Goal: Task Accomplishment & Management: Manage account settings

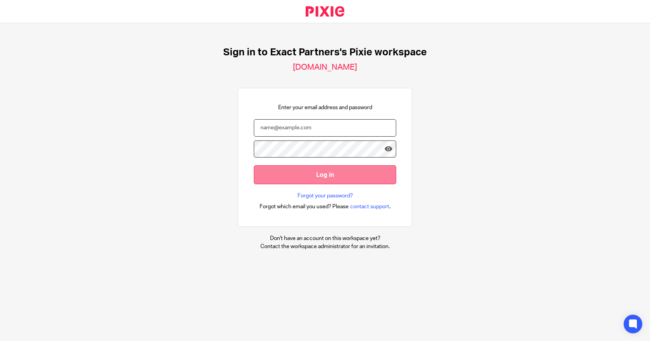
type input "bill@getexact.com"
click at [299, 167] on input "Log in" at bounding box center [325, 174] width 142 height 19
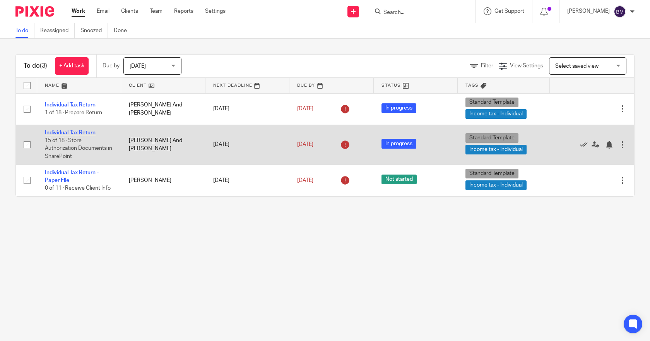
click at [82, 134] on link "Individual Tax Return" at bounding box center [70, 132] width 51 height 5
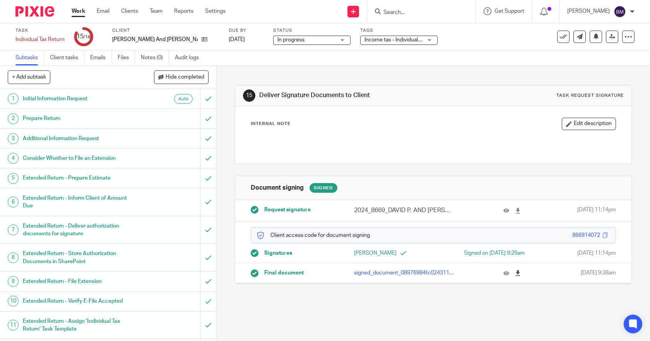
click at [515, 273] on icon at bounding box center [518, 273] width 6 height 6
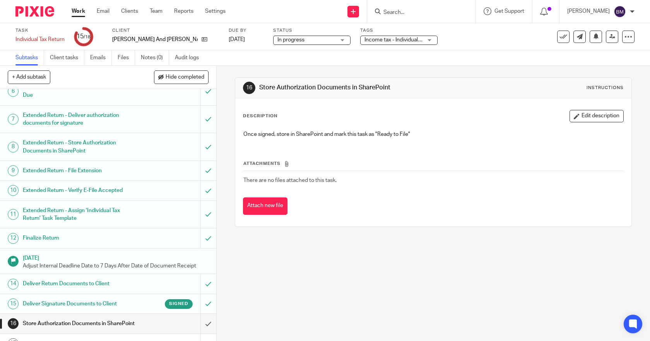
scroll to position [151, 0]
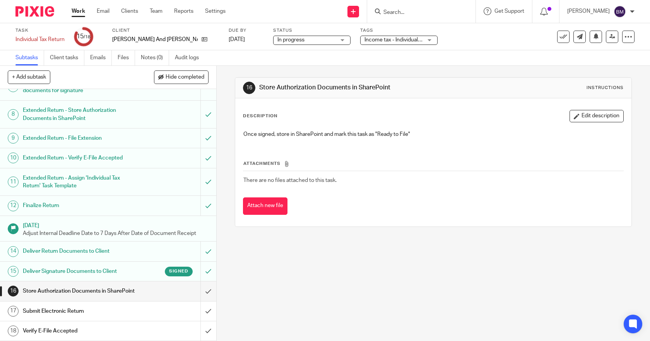
click at [73, 245] on h1 "Deliver Return Documents to Client" at bounding box center [79, 251] width 113 height 12
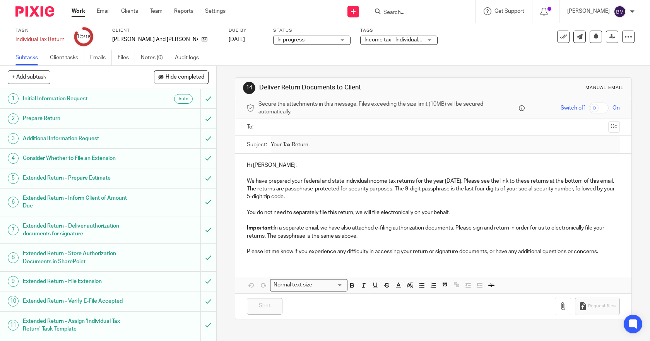
click at [285, 127] on input "text" at bounding box center [433, 127] width 344 height 9
click at [508, 313] on div "Sent You have unsaved changes Request files" at bounding box center [433, 308] width 397 height 26
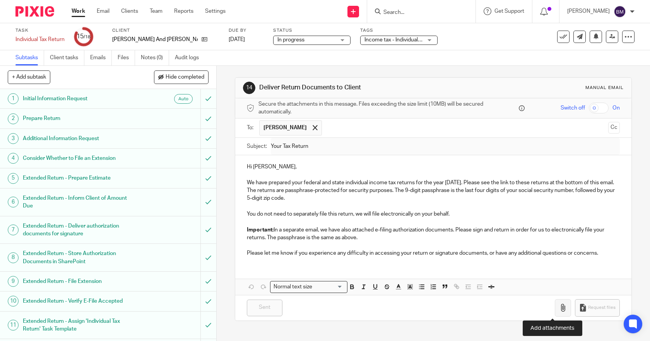
click at [559, 307] on icon "button" at bounding box center [563, 308] width 8 height 8
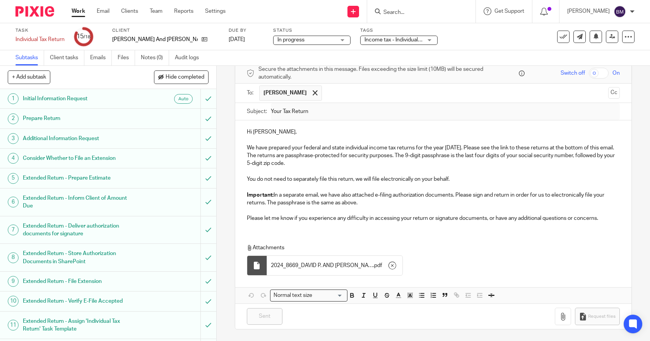
scroll to position [151, 0]
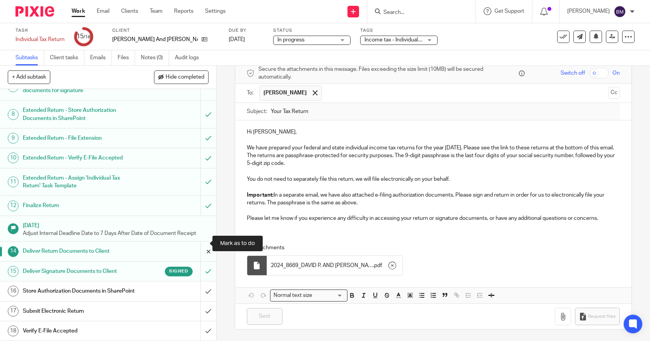
click at [199, 244] on input "submit" at bounding box center [108, 250] width 216 height 19
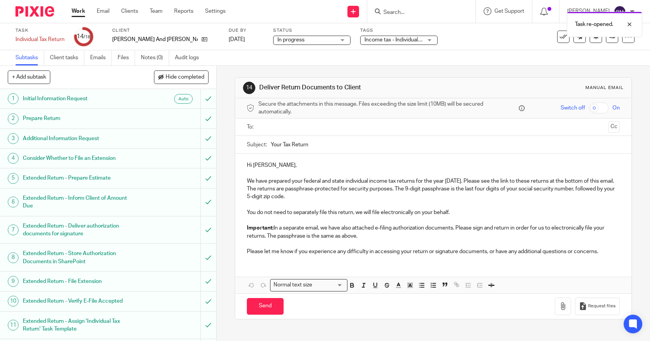
click at [330, 126] on input "text" at bounding box center [433, 127] width 344 height 9
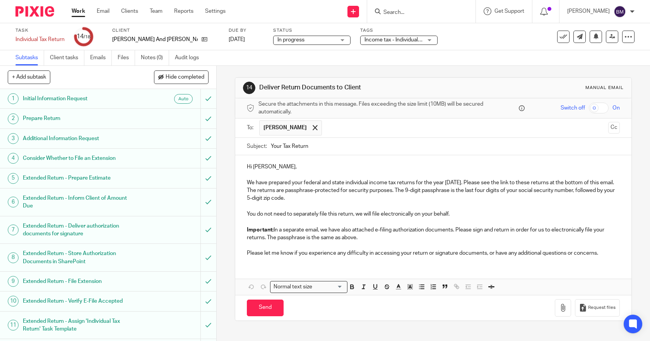
click at [589, 107] on input "checkbox" at bounding box center [599, 108] width 20 height 11
checkbox input "true"
click at [555, 311] on button "button" at bounding box center [563, 307] width 16 height 17
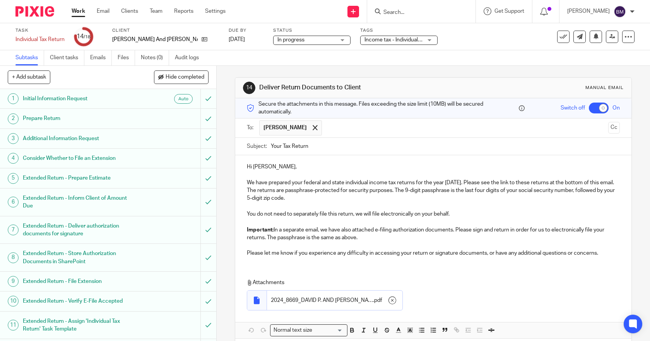
click at [346, 145] on input "Your Tax Return" at bounding box center [445, 146] width 349 height 17
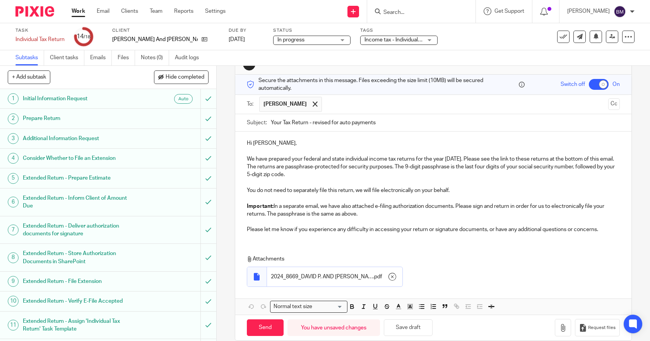
scroll to position [35, 0]
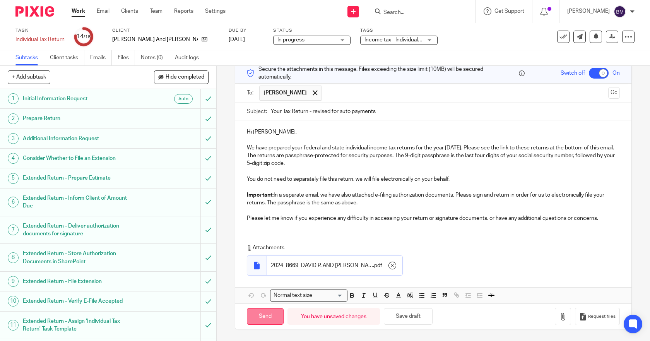
type input "Your Tax Return - revised for auto payments"
click at [262, 320] on input "Send" at bounding box center [265, 316] width 37 height 17
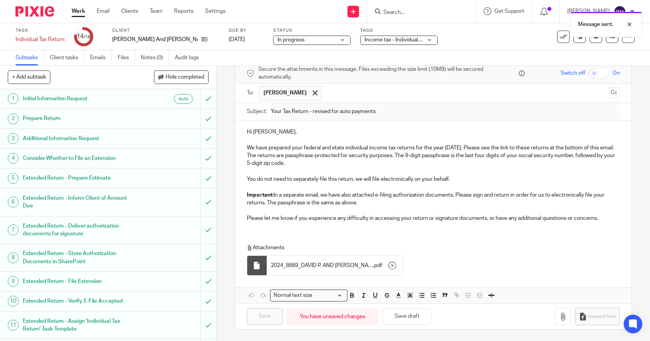
checkbox input "false"
type input "Sent"
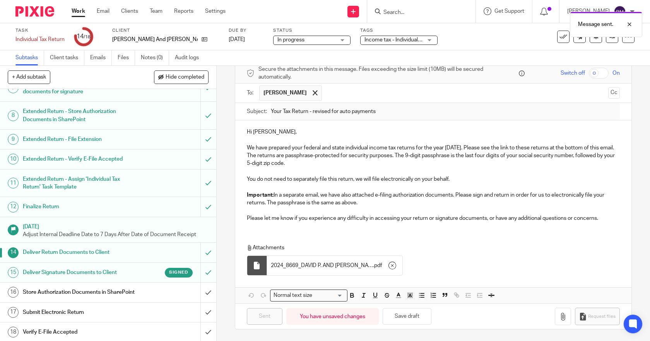
scroll to position [151, 0]
click at [52, 285] on h1 "Store Authorization Documents in SharePoint" at bounding box center [79, 291] width 113 height 12
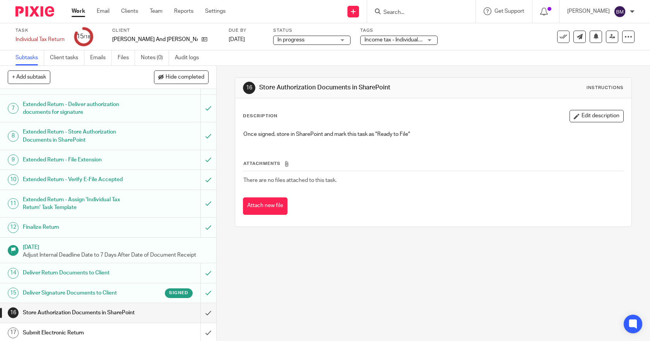
scroll to position [151, 0]
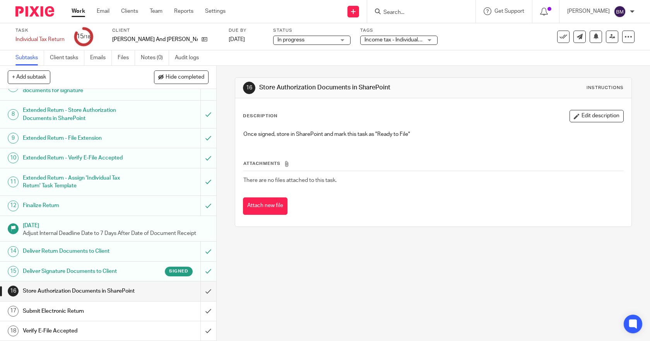
click at [62, 265] on h1 "Deliver Signature Documents to Client" at bounding box center [79, 271] width 113 height 12
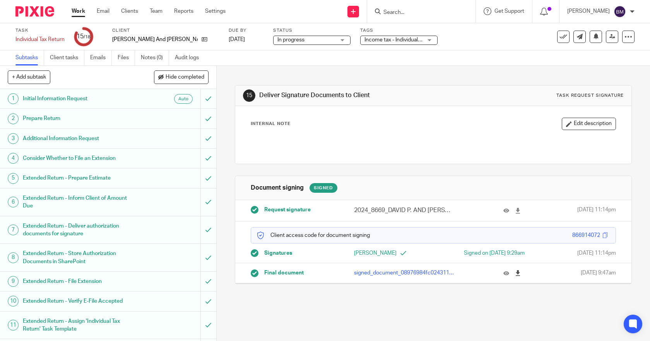
click at [515, 271] on icon at bounding box center [518, 273] width 6 height 6
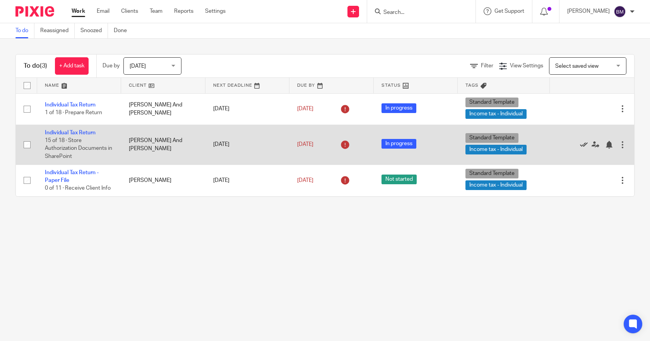
click at [580, 143] on icon at bounding box center [584, 145] width 8 height 8
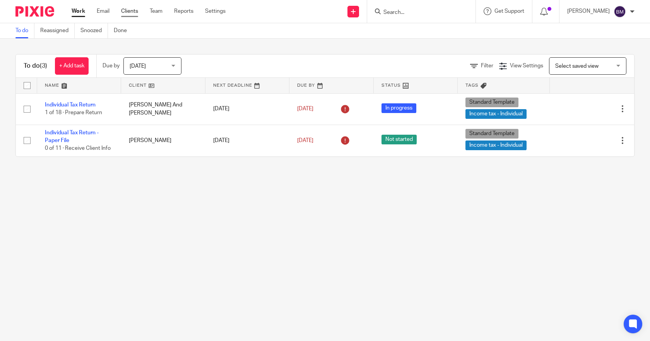
drag, startPoint x: 133, startPoint y: 11, endPoint x: 137, endPoint y: 11, distance: 4.3
click at [133, 11] on link "Clients" at bounding box center [129, 11] width 17 height 8
click at [417, 14] on input "Search" at bounding box center [418, 12] width 70 height 7
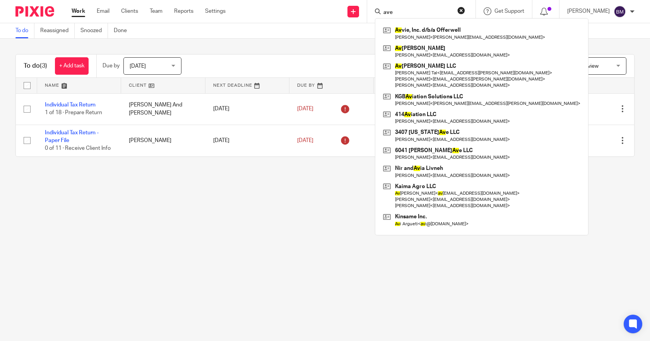
type input "aver"
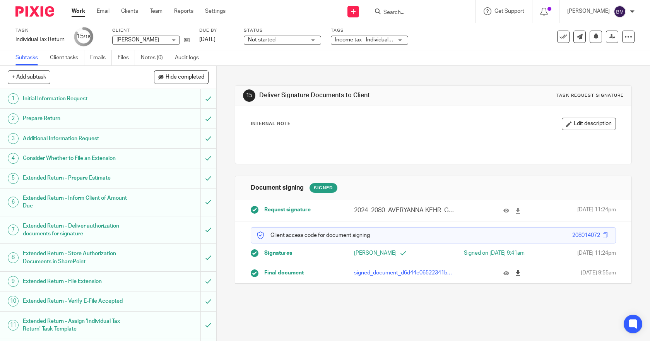
click at [515, 271] on icon at bounding box center [518, 273] width 6 height 6
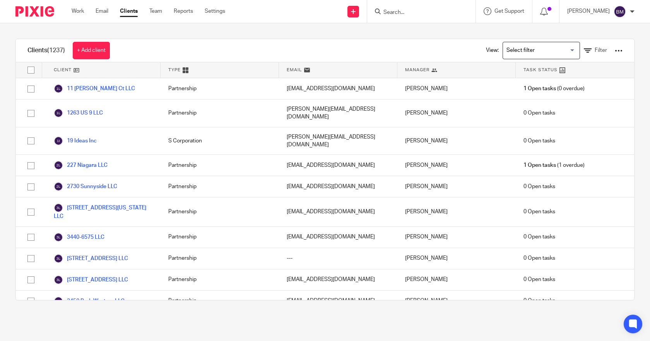
click at [421, 11] on input "Search" at bounding box center [418, 12] width 70 height 7
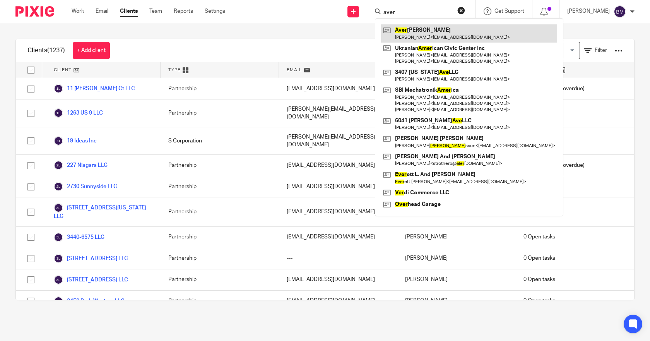
type input "aver"
click at [414, 29] on link at bounding box center [469, 33] width 176 height 18
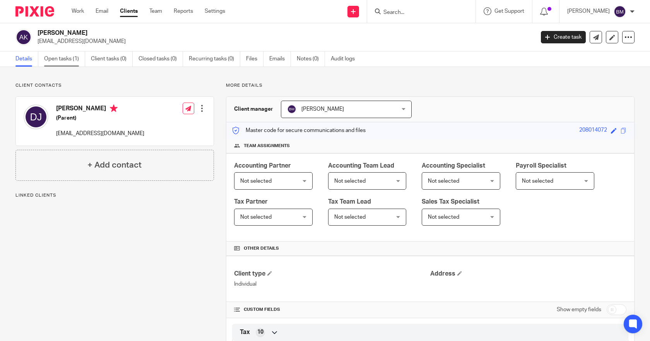
click at [56, 59] on link "Open tasks (1)" at bounding box center [64, 58] width 41 height 15
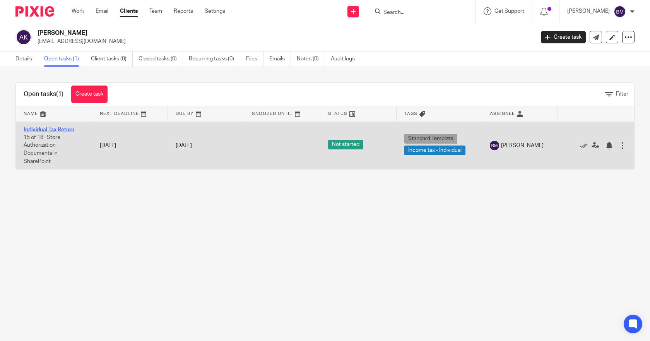
click at [50, 131] on link "Individual Tax Return" at bounding box center [49, 129] width 51 height 5
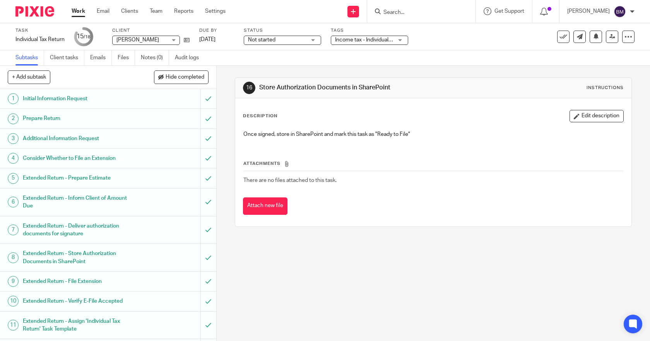
click at [315, 39] on div "Not started Not started" at bounding box center [282, 40] width 77 height 9
click at [216, 41] on link "Apr 21, 2026" at bounding box center [216, 40] width 35 height 8
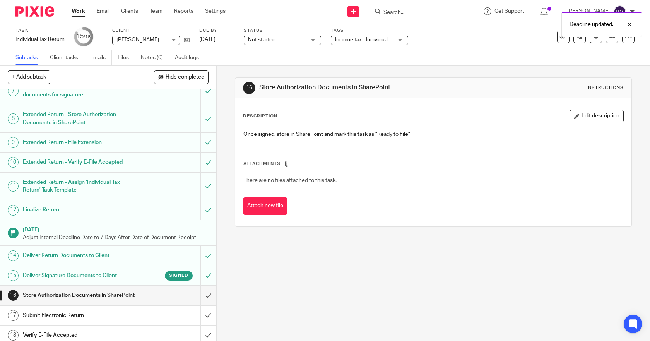
scroll to position [151, 0]
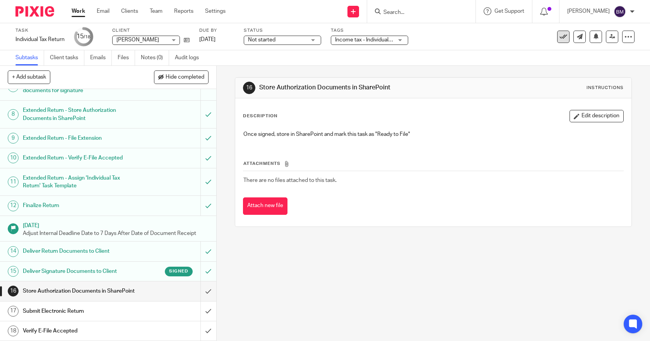
click at [559, 37] on icon at bounding box center [563, 37] width 8 height 8
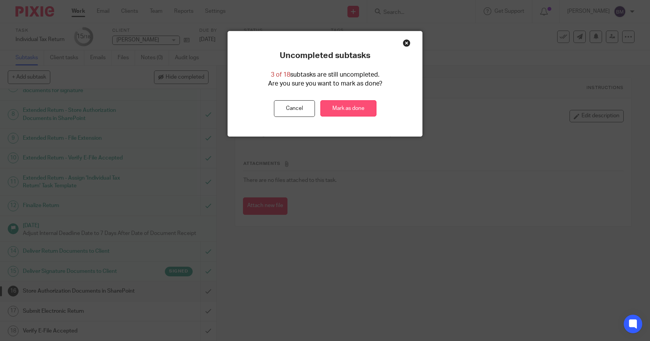
click at [330, 109] on link "Mark as done" at bounding box center [348, 108] width 56 height 17
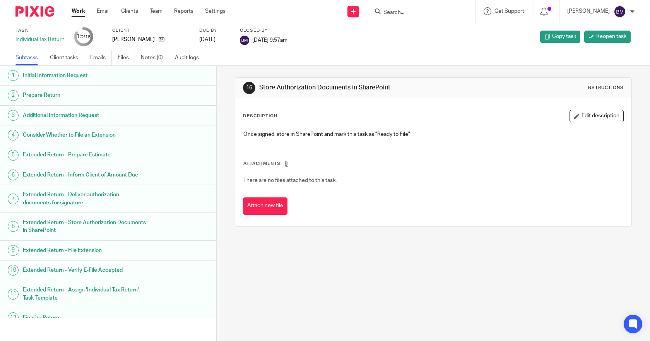
drag, startPoint x: 74, startPoint y: 11, endPoint x: 104, endPoint y: 19, distance: 31.9
click at [74, 11] on link "Work" at bounding box center [79, 11] width 14 height 8
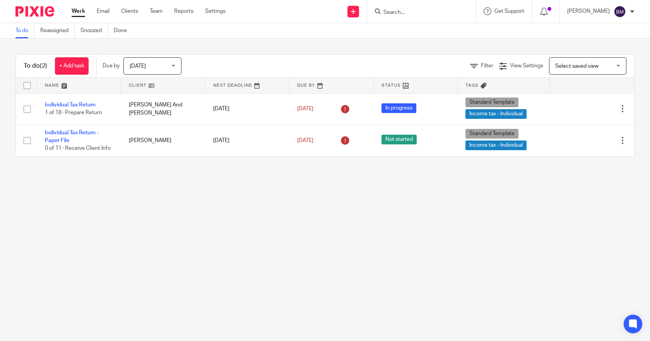
click at [417, 10] on input "Search" at bounding box center [418, 12] width 70 height 7
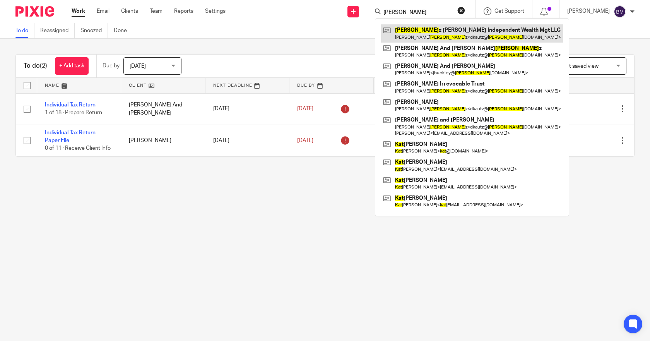
type input "KAUT"
click at [416, 32] on link at bounding box center [472, 33] width 182 height 18
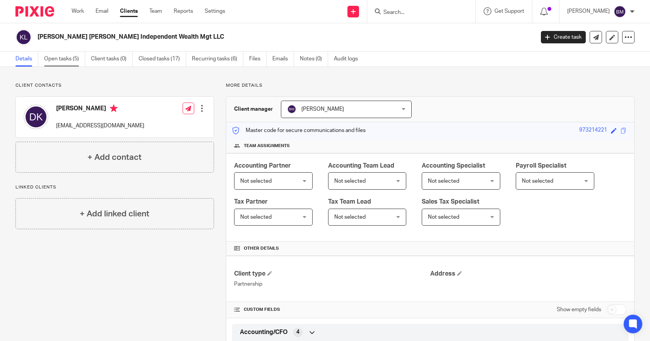
click at [65, 58] on link "Open tasks (5)" at bounding box center [64, 58] width 41 height 15
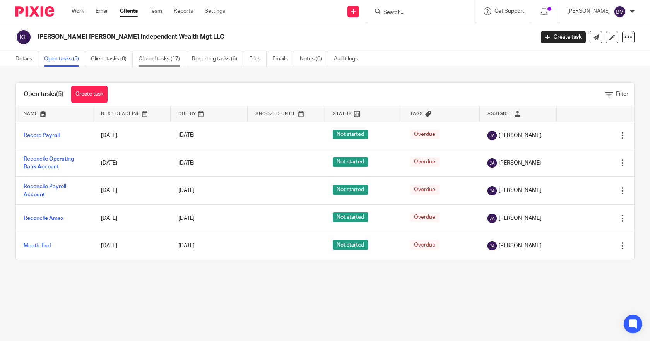
click at [151, 59] on link "Closed tasks (17)" at bounding box center [163, 58] width 48 height 15
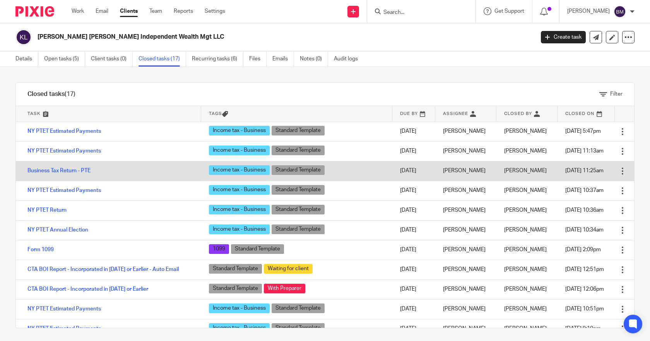
click at [619, 170] on div at bounding box center [623, 171] width 8 height 8
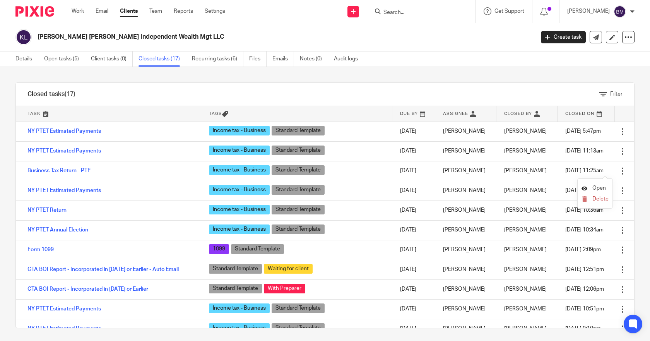
click at [594, 186] on span "Open" at bounding box center [599, 187] width 14 height 5
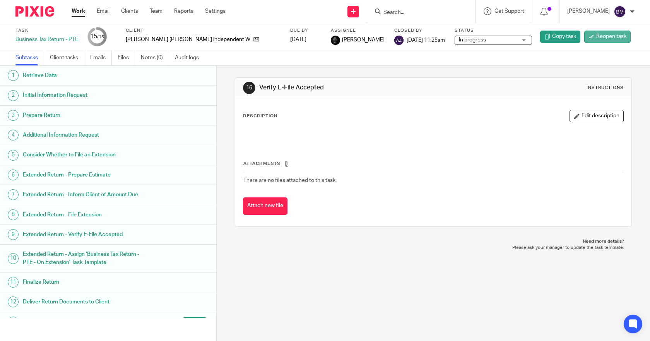
click at [596, 35] on span "Reopen task" at bounding box center [611, 37] width 30 height 8
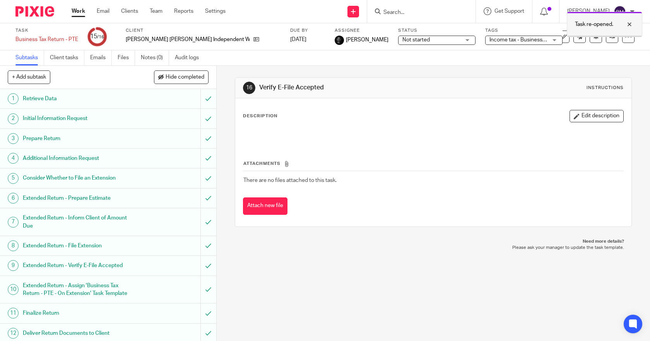
click at [630, 23] on div at bounding box center [623, 24] width 21 height 9
click at [626, 36] on icon at bounding box center [628, 37] width 8 height 8
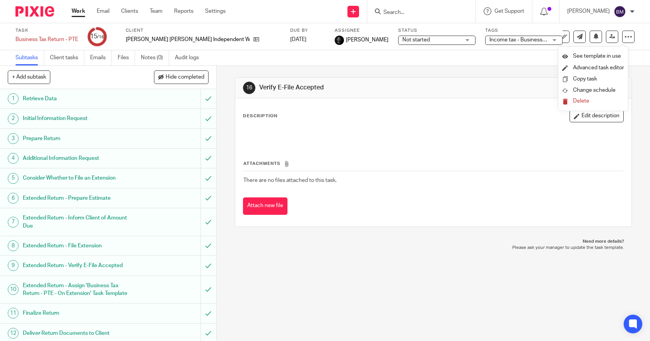
click at [501, 62] on div "Subtasks Client tasks Emails Files Notes (0) Audit logs" at bounding box center [325, 57] width 650 height 15
click at [624, 37] on icon at bounding box center [628, 37] width 8 height 8
click at [582, 66] on link "Advanced task editor" at bounding box center [598, 67] width 51 height 5
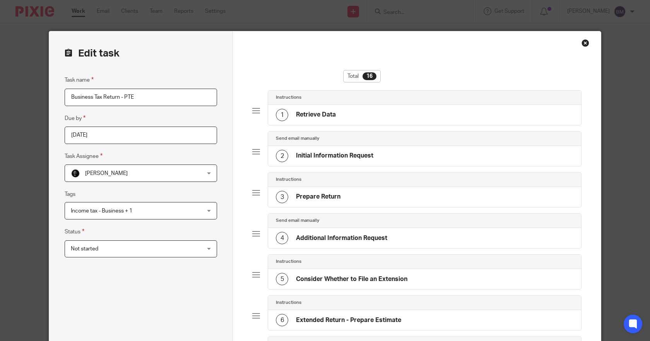
click at [207, 173] on div "Chris Nowicki Chris Nowicki" at bounding box center [141, 172] width 152 height 17
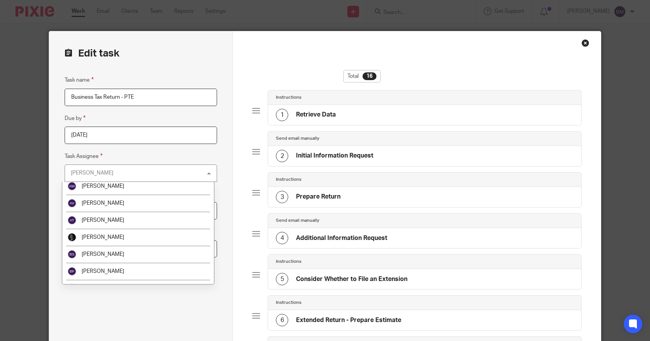
scroll to position [116, 0]
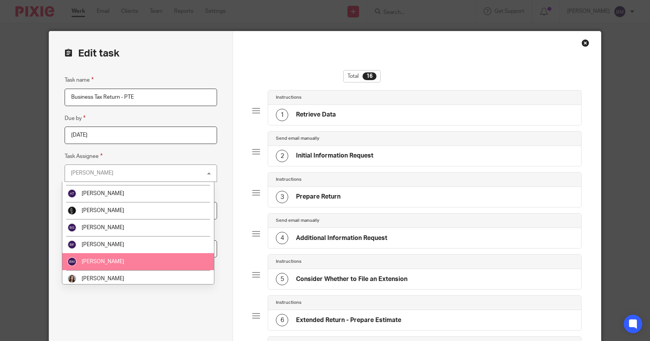
click at [88, 260] on span "[PERSON_NAME]" at bounding box center [103, 261] width 43 height 5
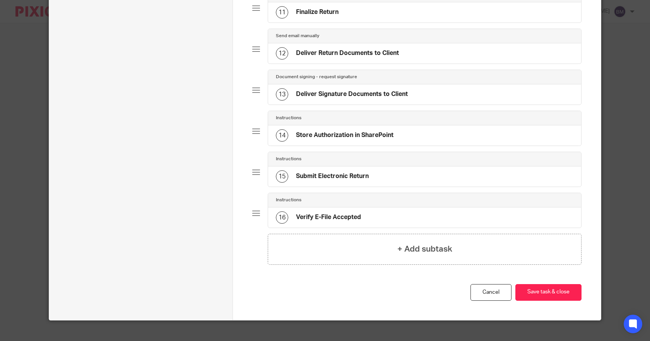
scroll to position [523, 0]
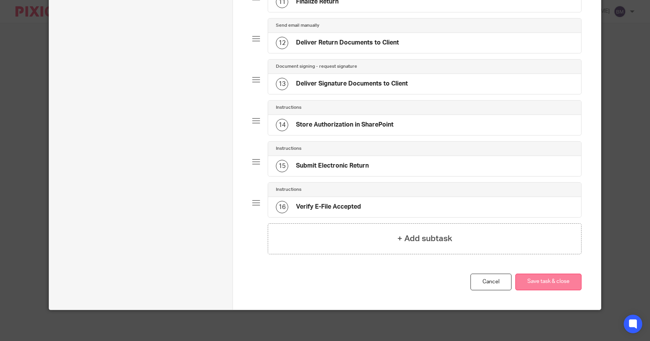
click at [536, 282] on button "Save task & close" at bounding box center [548, 282] width 66 height 17
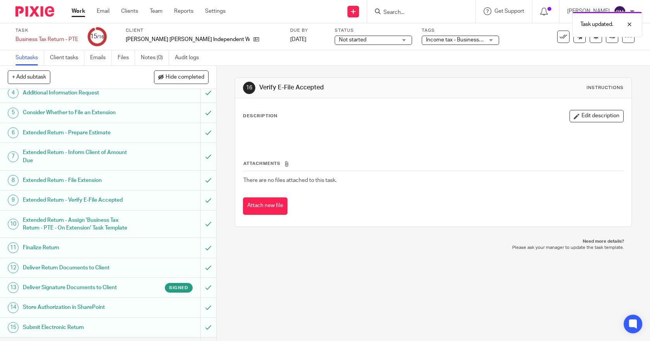
scroll to position [82, 0]
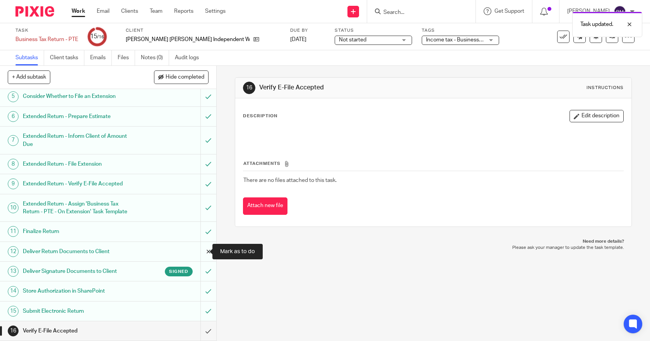
click at [199, 252] on input "submit" at bounding box center [108, 251] width 216 height 19
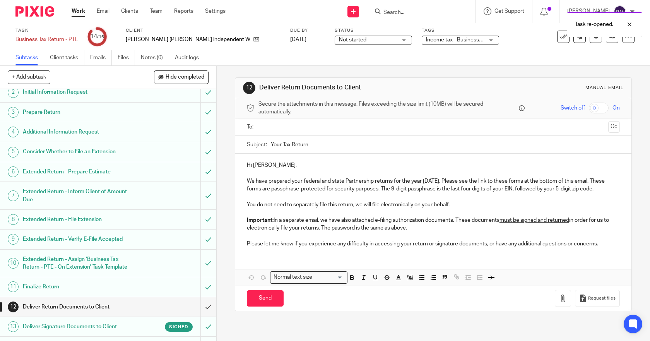
scroll to position [82, 0]
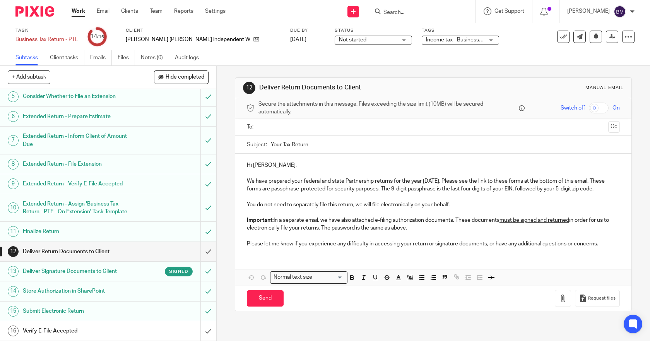
click at [275, 126] on input "text" at bounding box center [433, 127] width 344 height 9
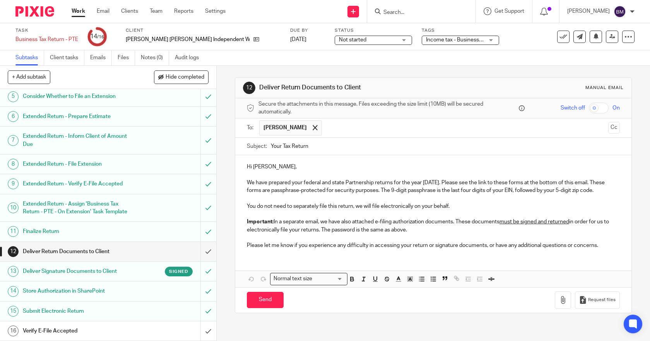
click at [326, 132] on input "text" at bounding box center [465, 127] width 279 height 15
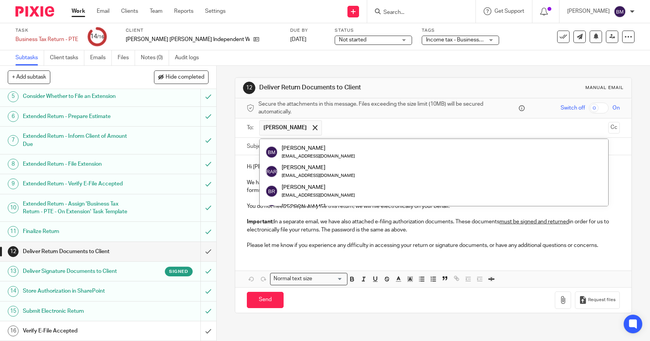
scroll to position [0, 0]
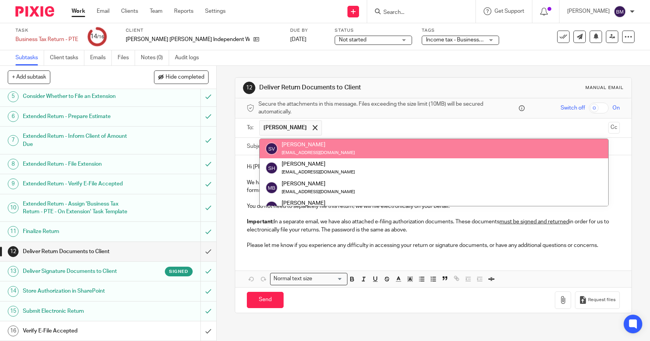
click at [373, 126] on input "text" at bounding box center [465, 127] width 279 height 15
click at [411, 127] on input "text" at bounding box center [465, 127] width 279 height 15
click at [589, 107] on input "checkbox" at bounding box center [599, 108] width 20 height 11
checkbox input "true"
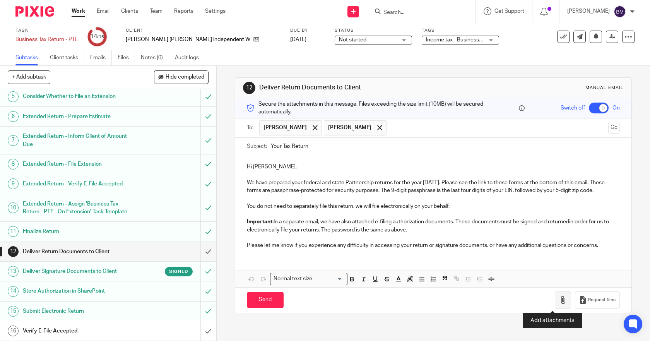
click at [559, 303] on icon "button" at bounding box center [563, 300] width 8 height 8
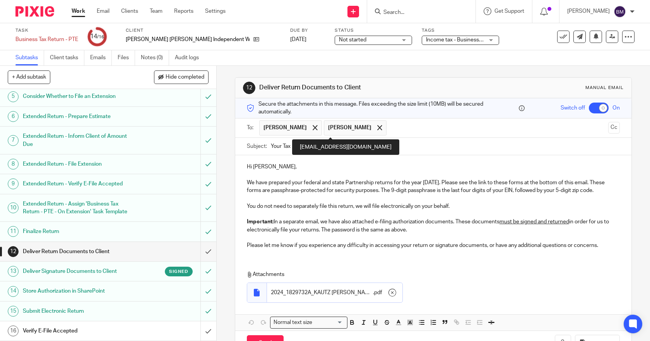
click at [377, 127] on span at bounding box center [379, 127] width 5 height 5
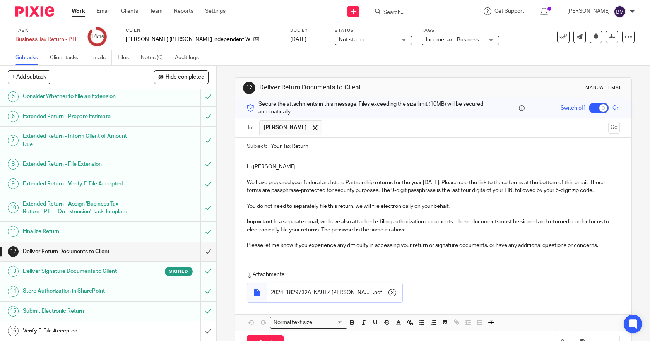
click at [340, 149] on input "Your Tax Return" at bounding box center [445, 146] width 349 height 17
click at [320, 147] on input "Your Tax Return - AMEENDED" at bounding box center [445, 146] width 349 height 17
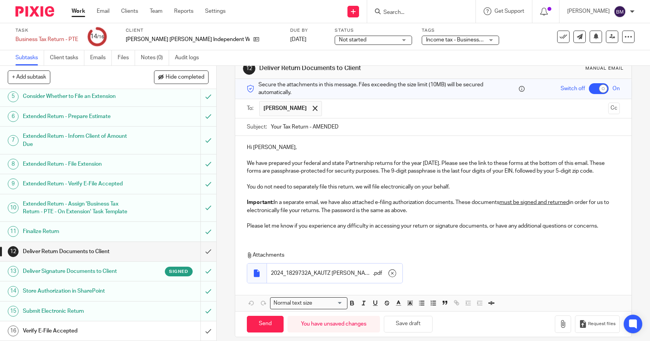
scroll to position [27, 0]
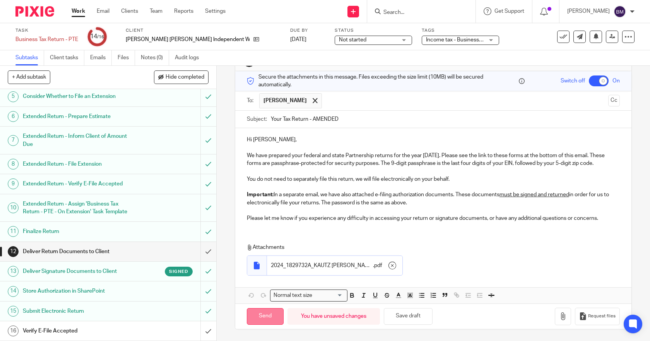
type input "Your Tax Return - AMENDED"
click at [265, 317] on input "Send" at bounding box center [265, 316] width 37 height 17
checkbox input "false"
type input "Sent"
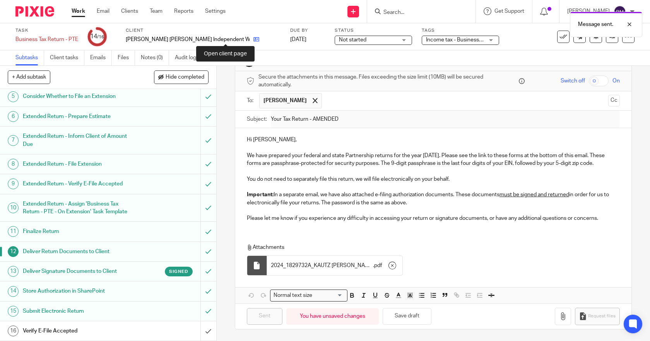
click at [253, 39] on icon at bounding box center [256, 39] width 6 height 6
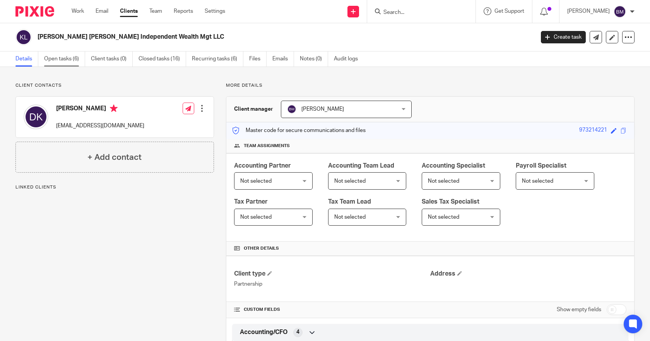
click at [62, 58] on link "Open tasks (6)" at bounding box center [64, 58] width 41 height 15
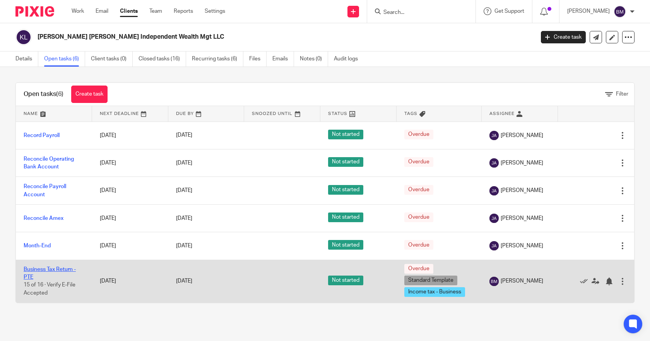
click at [39, 267] on link "Business Tax Return - PTE" at bounding box center [50, 273] width 52 height 13
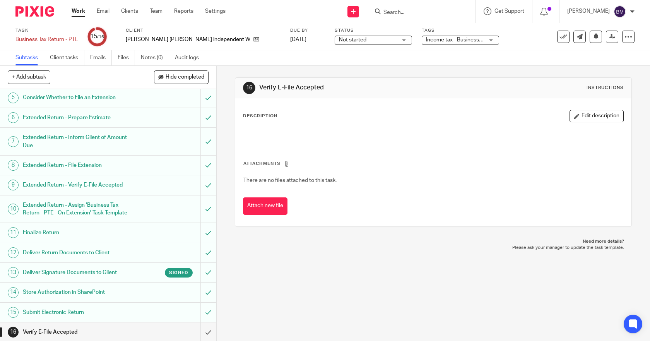
scroll to position [82, 0]
click at [199, 271] on input "submit" at bounding box center [108, 271] width 216 height 19
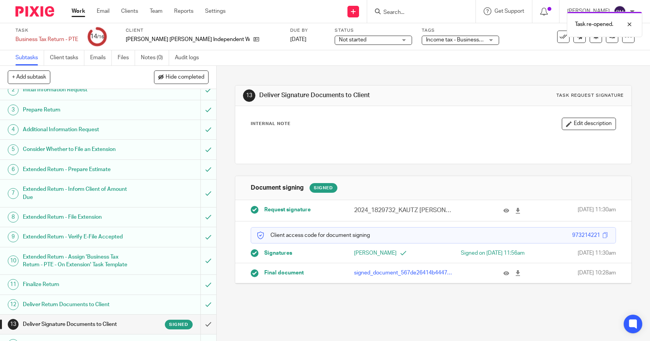
scroll to position [82, 0]
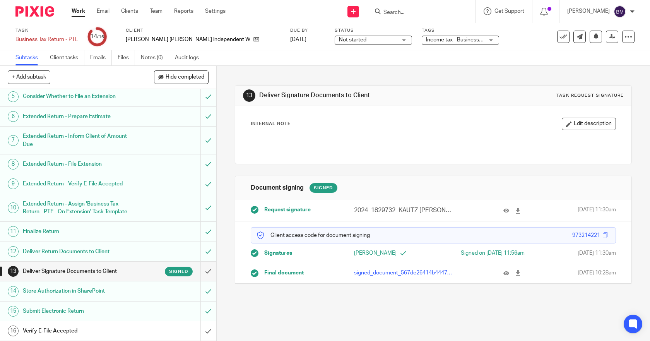
click at [87, 272] on h1 "Deliver Signature Documents to Client" at bounding box center [79, 271] width 113 height 12
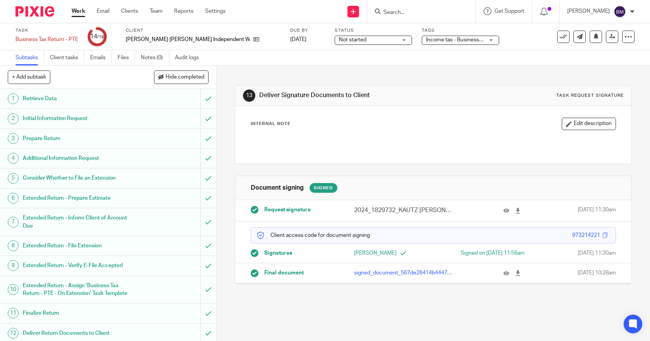
click at [289, 210] on span "Request signature" at bounding box center [287, 210] width 46 height 8
click at [384, 211] on p "2024_1829732_KAUTZ [PERSON_NAME] INDEPENDENT WEALTH MGT LLC_GovernmentCopy_Part…" at bounding box center [404, 210] width 100 height 9
click at [317, 213] on div "Request signature" at bounding box center [296, 210] width 91 height 8
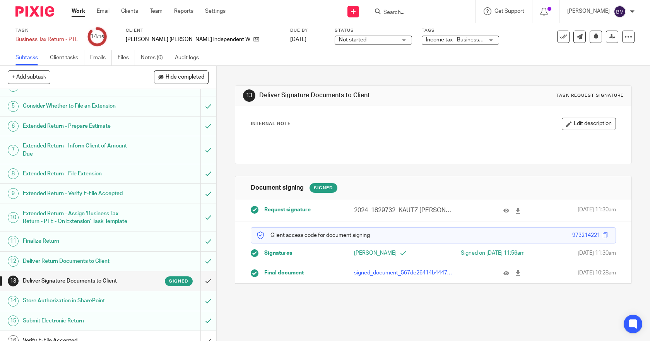
scroll to position [82, 0]
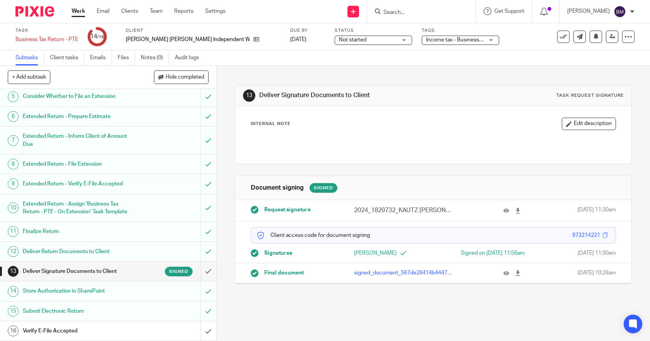
click at [98, 272] on h1 "Deliver Signature Documents to Client" at bounding box center [79, 271] width 113 height 12
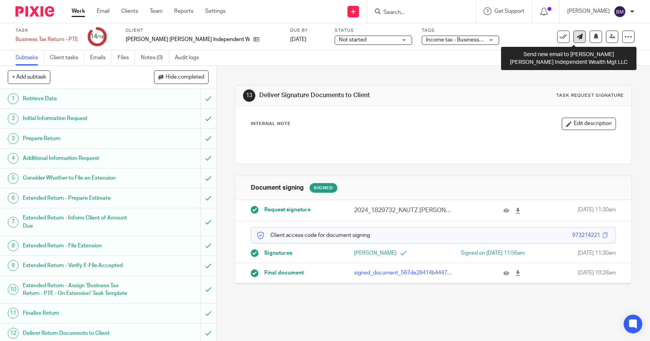
click at [577, 37] on icon at bounding box center [580, 37] width 6 height 6
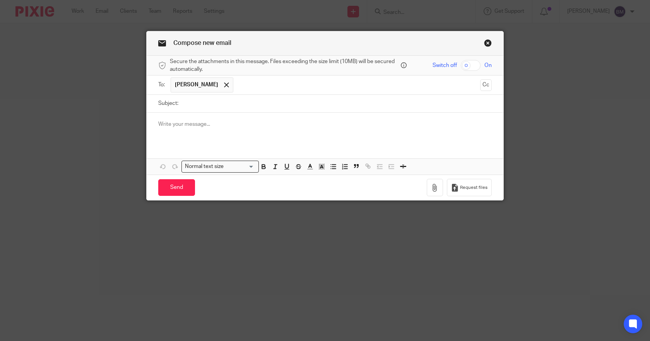
click at [200, 104] on input "Subject:" at bounding box center [337, 103] width 310 height 17
type input "SIGNATURE FOR AMENDED"
drag, startPoint x: 464, startPoint y: 66, endPoint x: 471, endPoint y: 70, distance: 8.0
click at [465, 66] on input "checkbox" at bounding box center [471, 65] width 20 height 11
checkbox input "true"
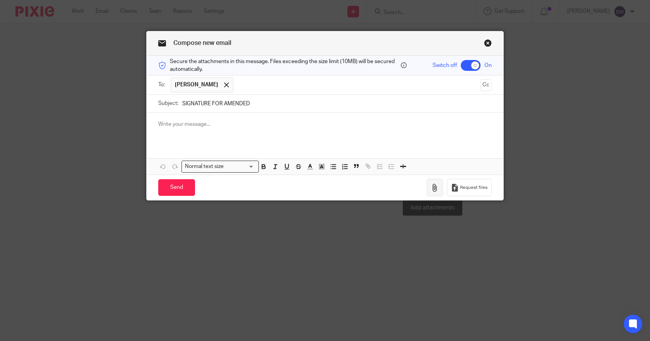
click at [436, 182] on button "button" at bounding box center [435, 187] width 16 height 17
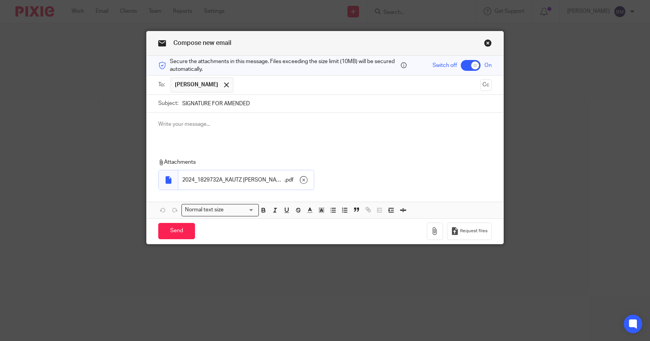
click at [222, 126] on p at bounding box center [325, 124] width 334 height 8
click at [154, 124] on div "iNVOICE INCLUDED" at bounding box center [325, 128] width 357 height 30
click at [176, 231] on input "Send" at bounding box center [176, 231] width 37 height 17
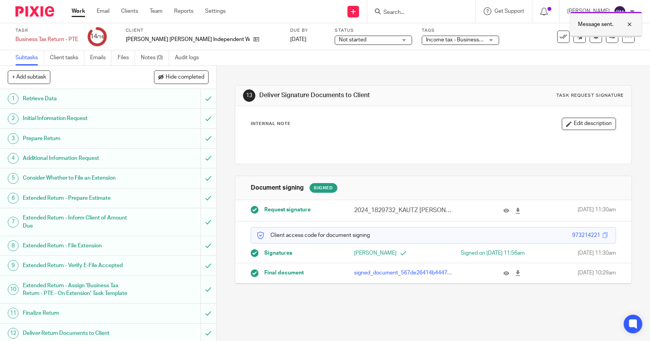
click at [628, 24] on div at bounding box center [623, 24] width 21 height 9
click at [135, 12] on link "Clients" at bounding box center [129, 11] width 17 height 8
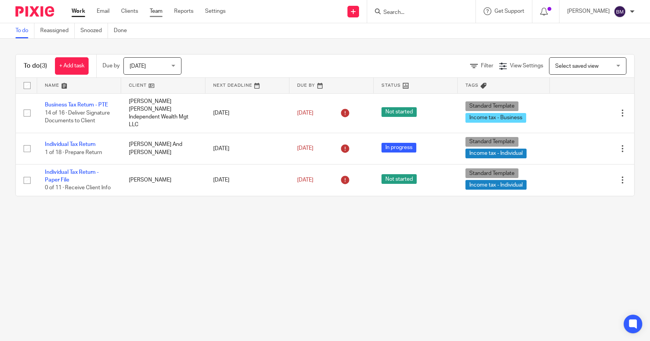
drag, startPoint x: 126, startPoint y: 10, endPoint x: 151, endPoint y: 14, distance: 25.0
click at [126, 10] on link "Clients" at bounding box center [129, 11] width 17 height 8
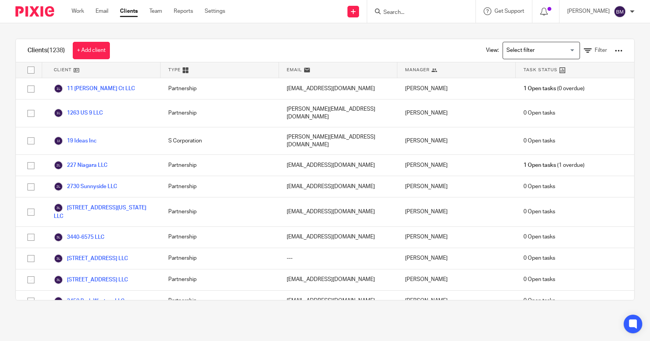
click at [404, 12] on input "Search" at bounding box center [418, 12] width 70 height 7
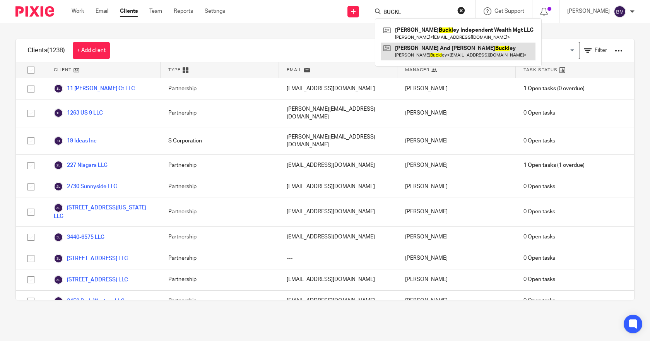
type input "BUCKL"
click at [427, 48] on link at bounding box center [458, 52] width 154 height 18
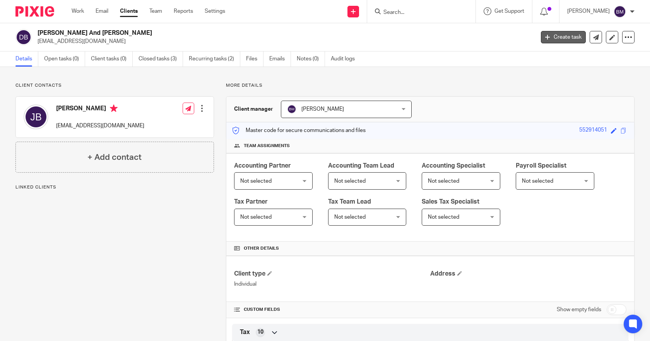
click at [555, 35] on link "Create task" at bounding box center [563, 37] width 45 height 12
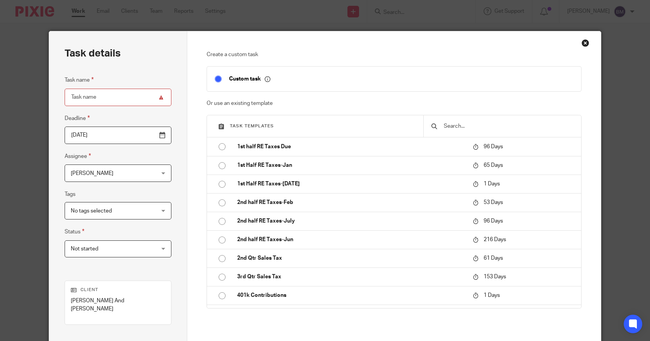
click at [470, 128] on input "text" at bounding box center [508, 126] width 130 height 9
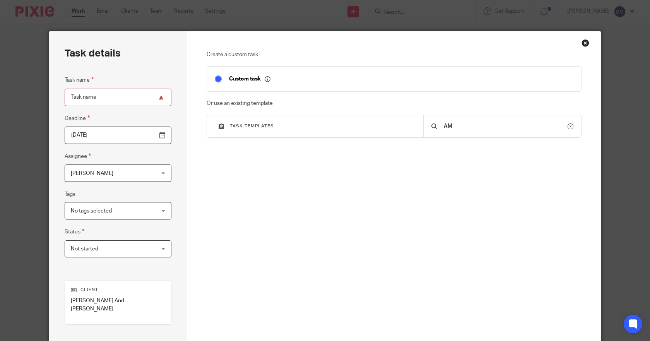
type input "A"
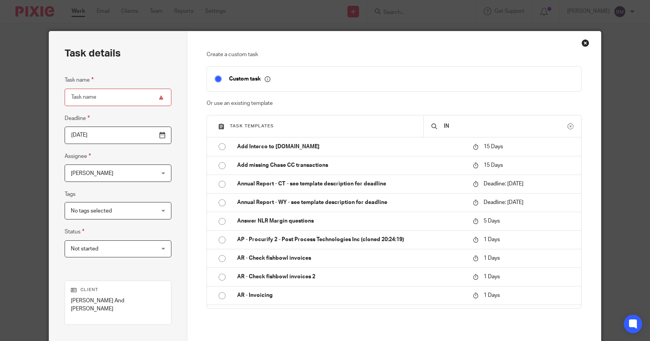
type input "I"
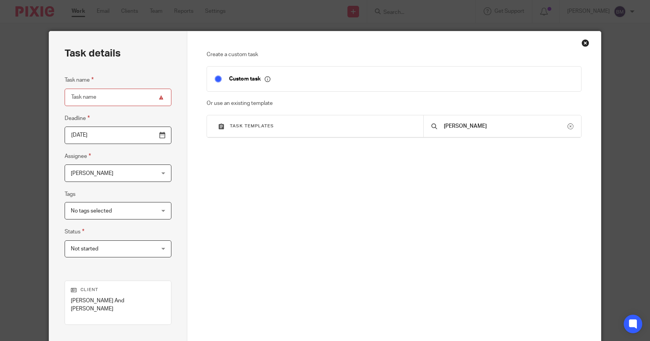
type input "[PERSON_NAME]"
click at [582, 43] on div "Close this dialog window" at bounding box center [586, 43] width 8 height 8
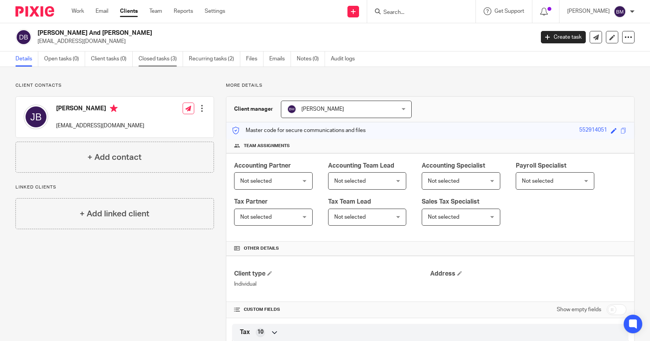
click at [163, 59] on link "Closed tasks (3)" at bounding box center [161, 58] width 44 height 15
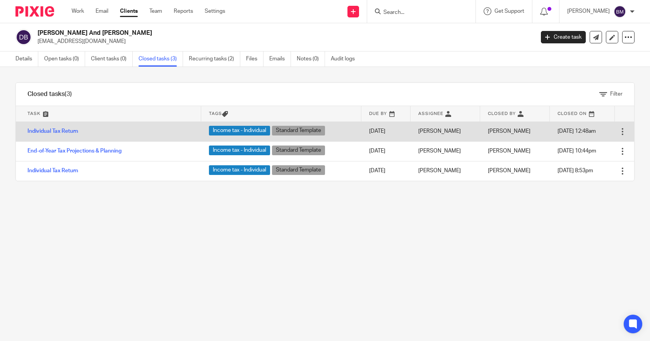
click at [619, 132] on div at bounding box center [623, 132] width 8 height 8
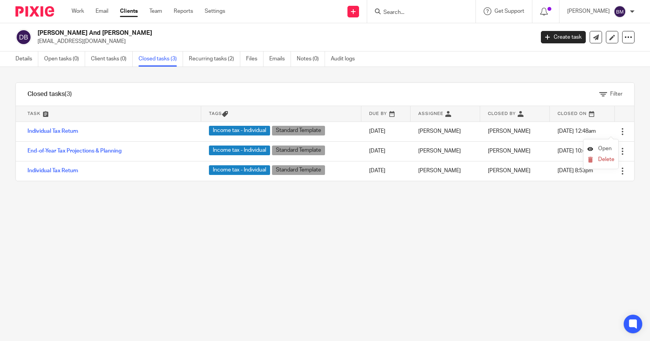
click at [605, 146] on span "Open" at bounding box center [605, 148] width 14 height 5
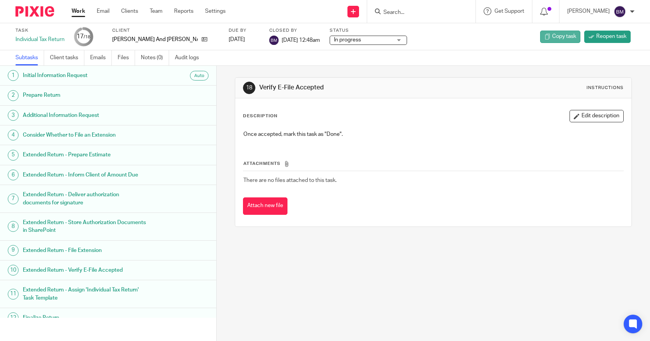
click at [554, 35] on span "Copy task" at bounding box center [564, 37] width 24 height 8
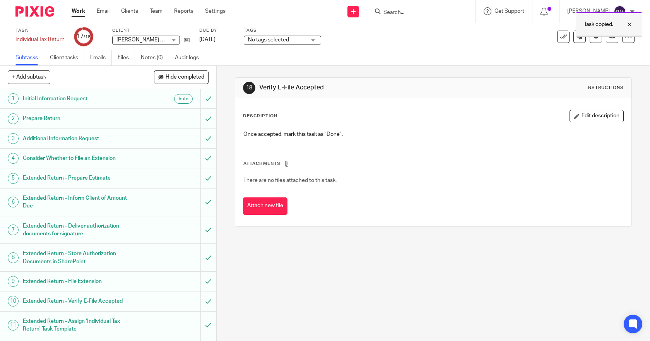
click at [627, 26] on div at bounding box center [623, 24] width 21 height 9
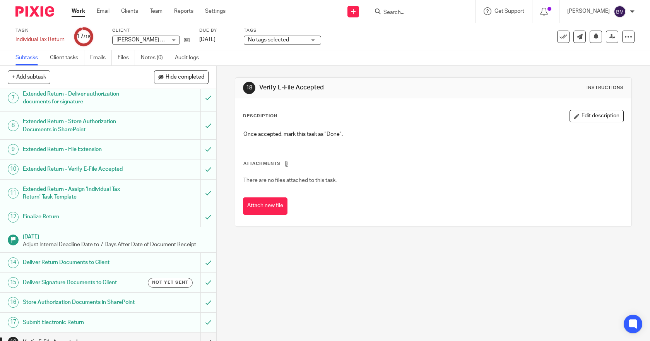
scroll to position [151, 0]
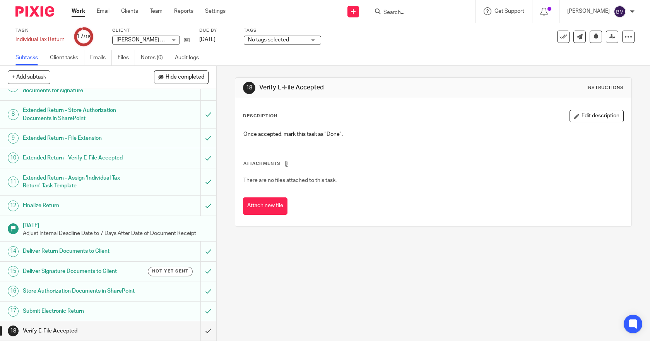
click at [71, 245] on h1 "Deliver Return Documents to Client" at bounding box center [79, 251] width 113 height 12
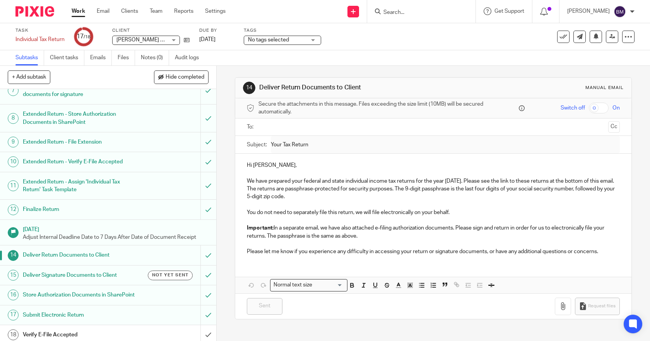
scroll to position [151, 0]
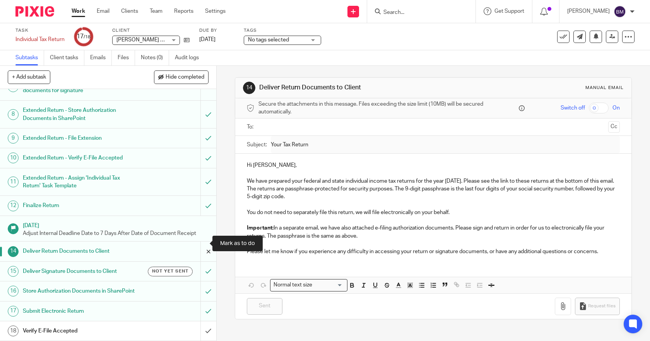
click at [201, 246] on input "submit" at bounding box center [108, 250] width 216 height 19
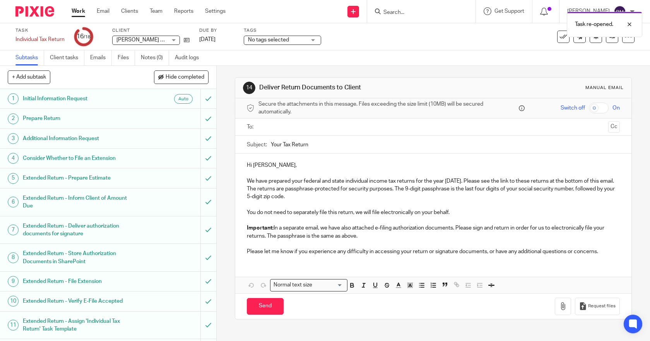
click at [267, 132] on ul at bounding box center [433, 127] width 349 height 13
click at [269, 127] on input "text" at bounding box center [433, 127] width 344 height 9
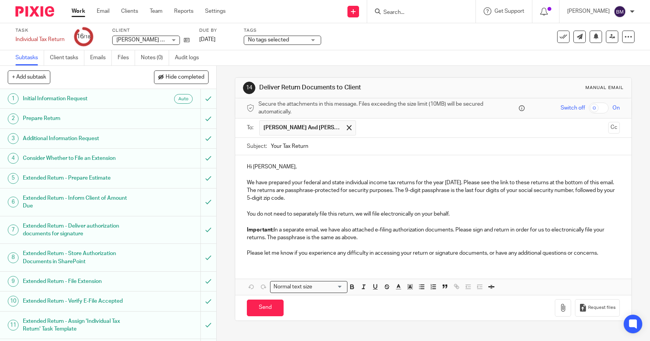
click at [589, 110] on input "checkbox" at bounding box center [599, 108] width 20 height 11
checkbox input "true"
click at [558, 310] on button "button" at bounding box center [563, 307] width 16 height 17
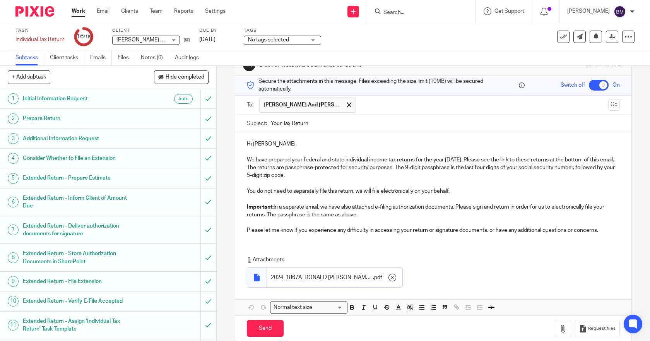
scroll to position [35, 0]
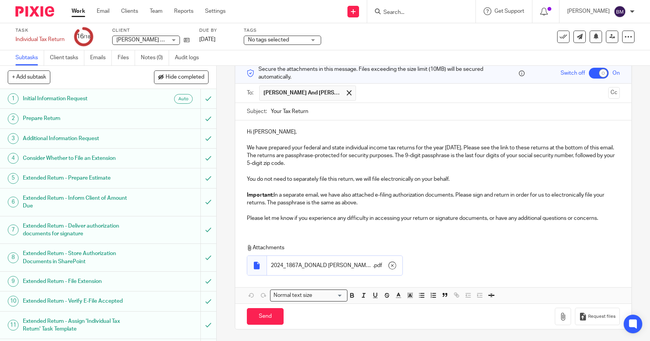
click at [319, 117] on input "Your Tax Return" at bounding box center [445, 111] width 349 height 17
type input "Your Tax Return - AMENDED"
click at [266, 316] on input "Send" at bounding box center [265, 316] width 37 height 17
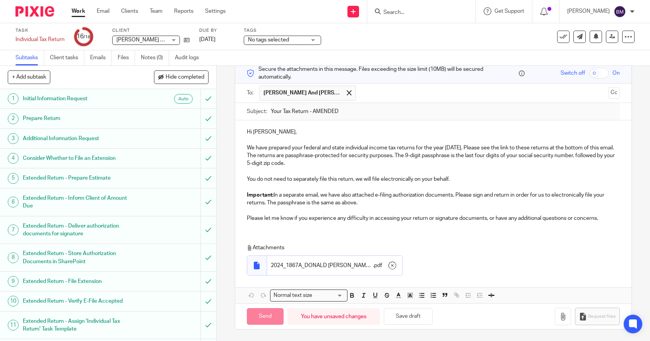
checkbox input "false"
type input "Sent"
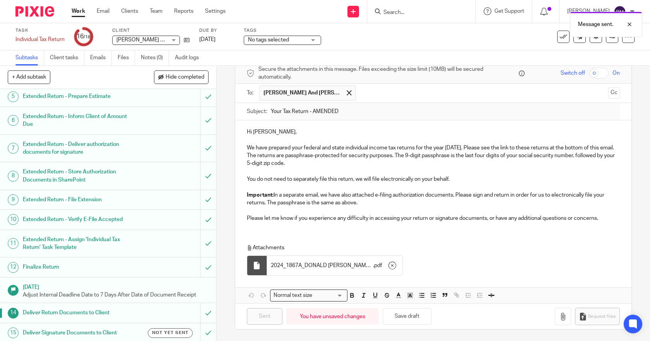
scroll to position [151, 0]
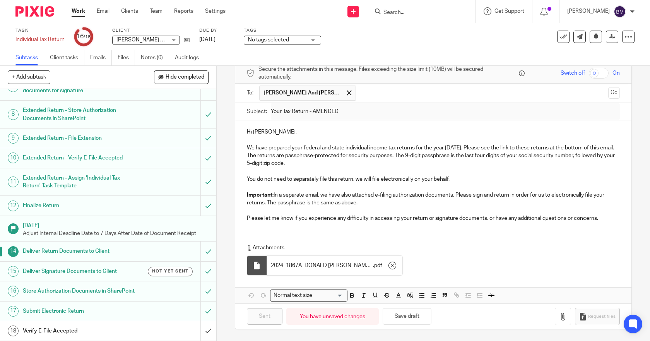
click at [86, 265] on h1 "Deliver Signature Documents to Client" at bounding box center [79, 271] width 113 height 12
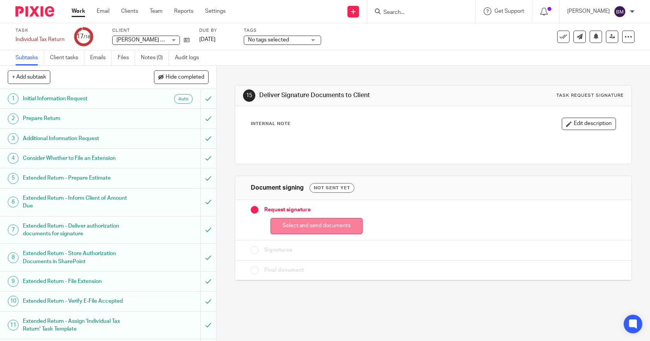
click at [304, 225] on button "Select and send documents" at bounding box center [316, 226] width 92 height 17
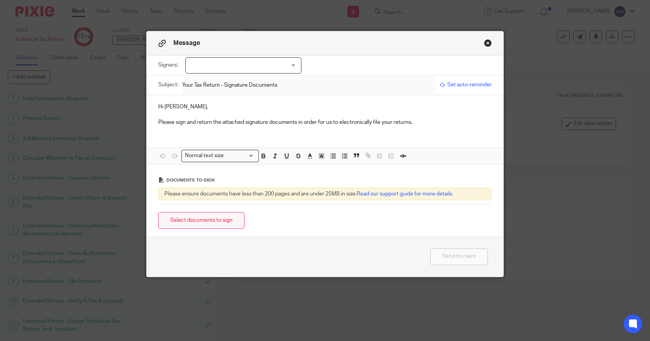
click at [207, 217] on button "Select documents to sign" at bounding box center [201, 220] width 86 height 17
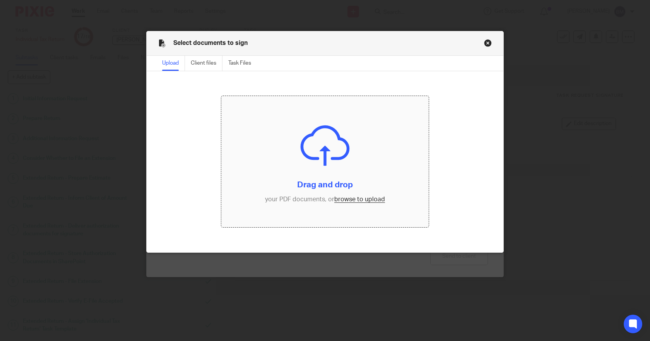
click at [344, 197] on input "file" at bounding box center [324, 161] width 207 height 131
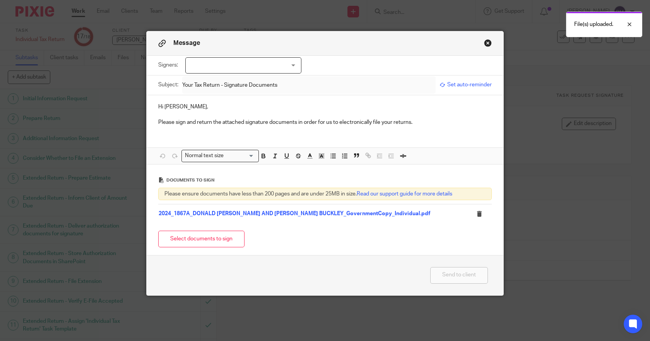
click at [196, 66] on div at bounding box center [243, 65] width 116 height 16
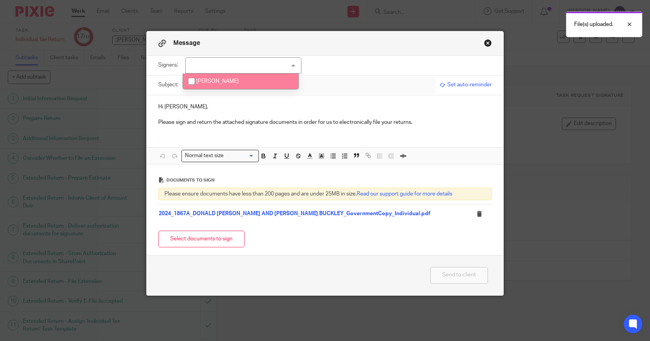
click at [193, 81] on input "checkbox" at bounding box center [191, 81] width 15 height 15
checkbox input "true"
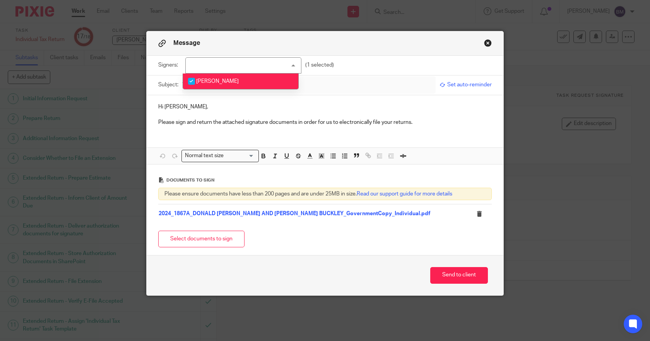
click at [431, 123] on p "Please sign and return the attached signature documents in order for us to elec…" at bounding box center [325, 122] width 334 height 8
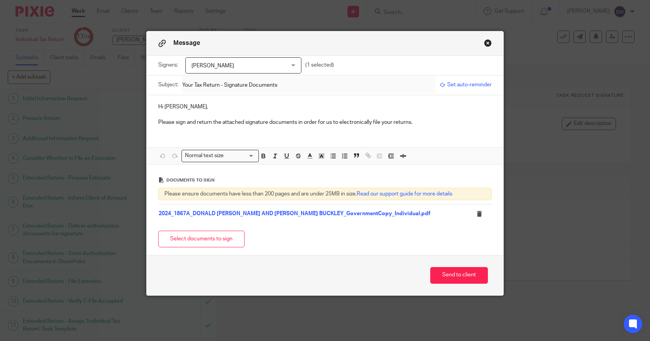
click at [391, 122] on p "Please sign and return the attached signature documents in order for us to elec…" at bounding box center [325, 122] width 334 height 8
click at [455, 276] on button "Send to client" at bounding box center [459, 275] width 58 height 17
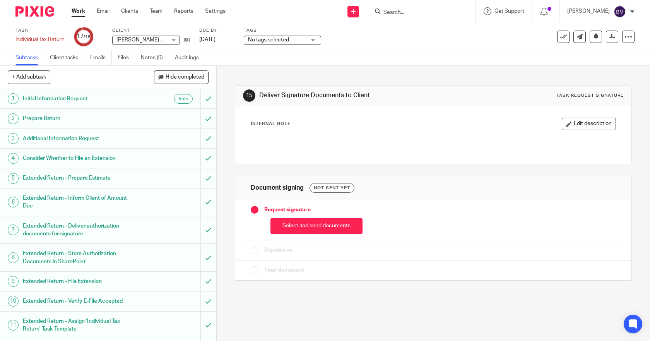
click at [433, 12] on input "Search" at bounding box center [418, 12] width 70 height 7
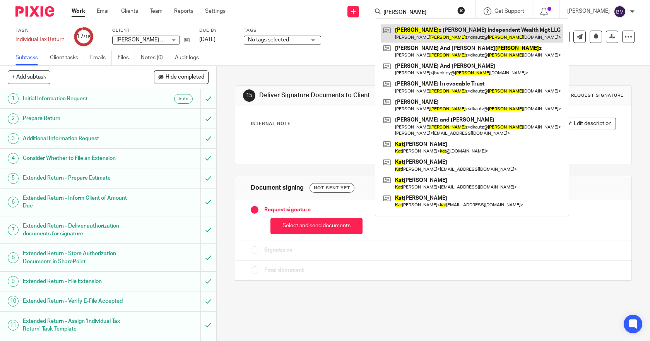
type input "KAUT"
click at [432, 33] on link at bounding box center [472, 33] width 182 height 18
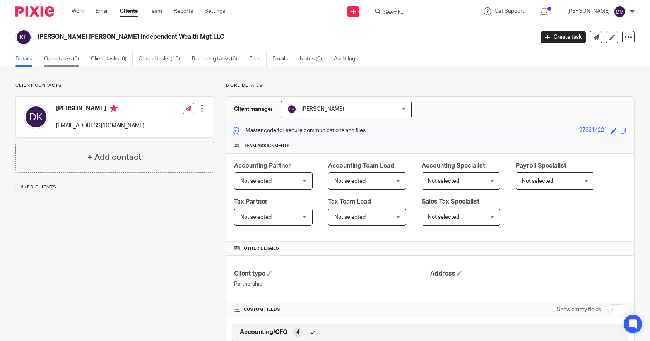
click at [55, 56] on link "Open tasks (6)" at bounding box center [64, 58] width 41 height 15
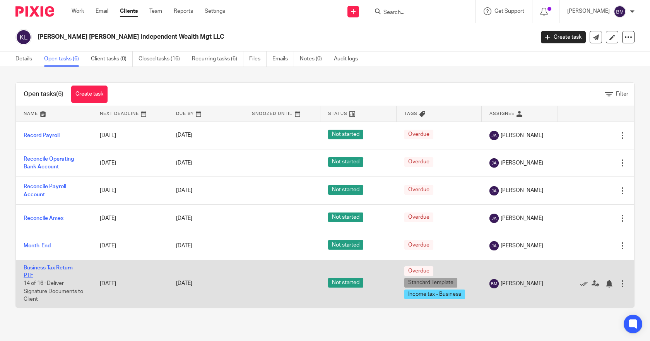
click at [37, 267] on link "Business Tax Return - PTE" at bounding box center [50, 271] width 52 height 13
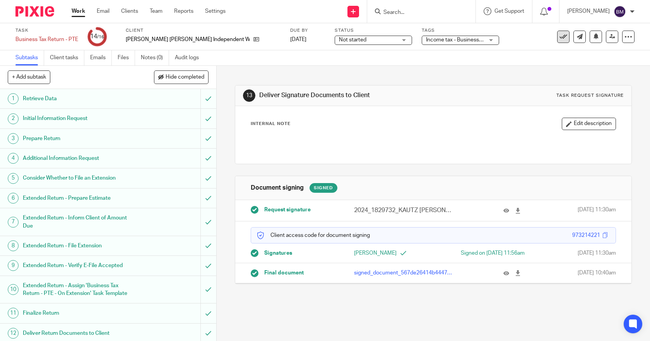
click at [559, 38] on icon at bounding box center [563, 37] width 8 height 8
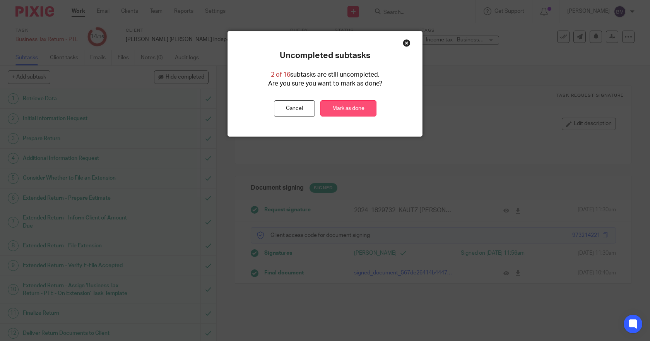
click at [338, 105] on link "Mark as done" at bounding box center [348, 108] width 56 height 17
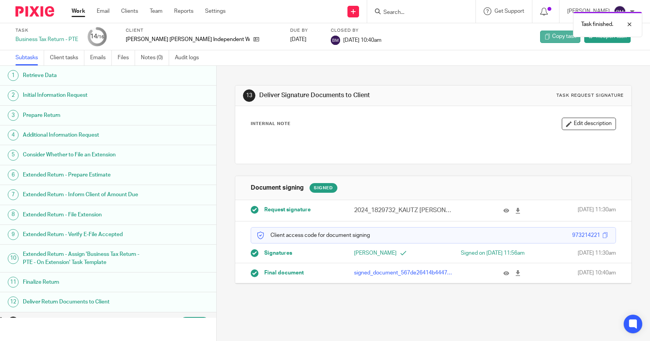
click at [555, 38] on span "Copy task" at bounding box center [564, 37] width 24 height 8
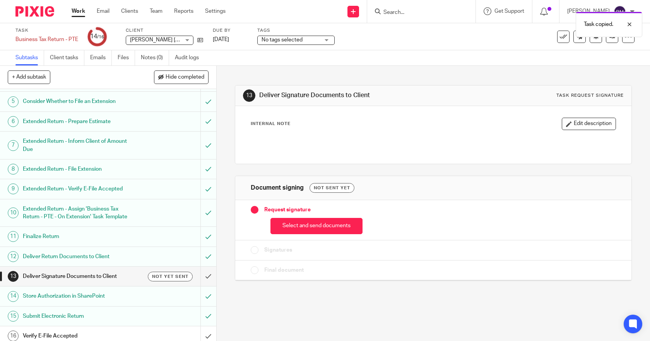
scroll to position [82, 0]
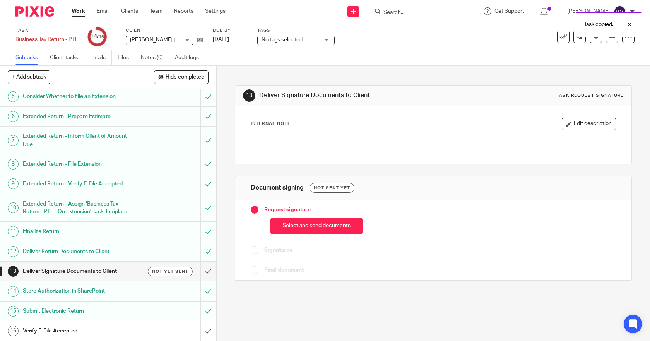
click at [91, 271] on h1 "Deliver Signature Documents to Client" at bounding box center [79, 271] width 113 height 12
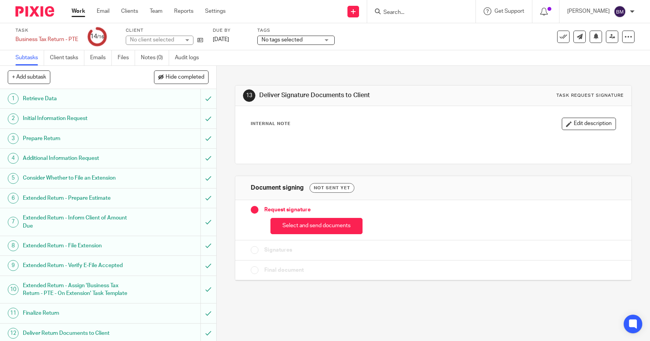
click at [294, 225] on button "Select and send documents" at bounding box center [316, 226] width 92 height 17
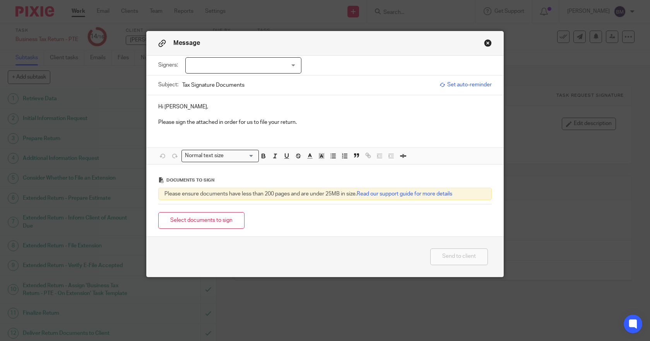
click at [215, 67] on div at bounding box center [243, 65] width 116 height 16
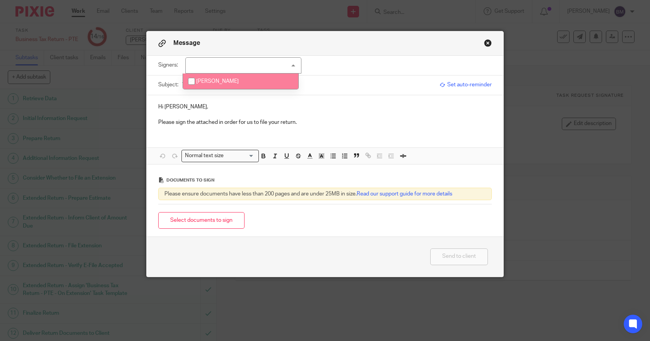
click at [206, 81] on span "Dan Kautz" at bounding box center [217, 81] width 43 height 5
checkbox input "true"
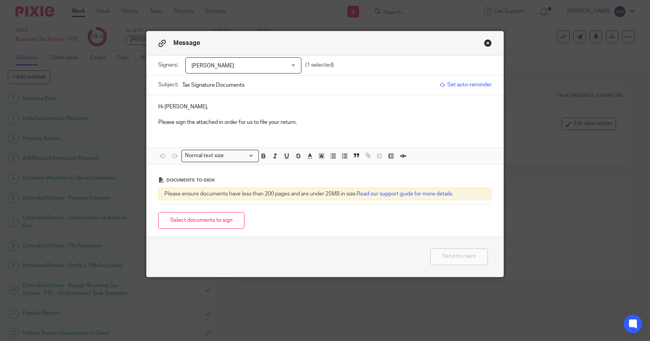
click at [278, 121] on p "Please sign the attached in order for us to file your return." at bounding box center [325, 122] width 334 height 8
click at [214, 218] on button "Select documents to sign" at bounding box center [201, 220] width 86 height 17
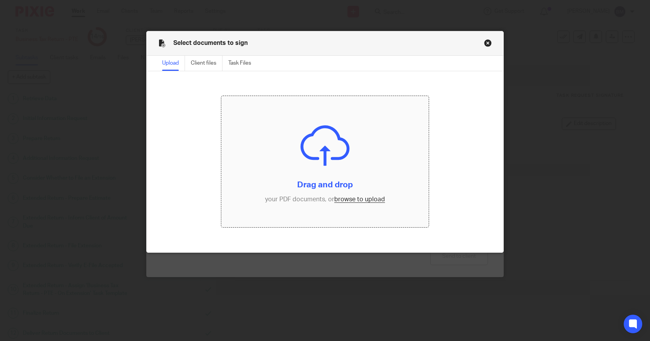
click at [351, 198] on input "file" at bounding box center [324, 161] width 207 height 131
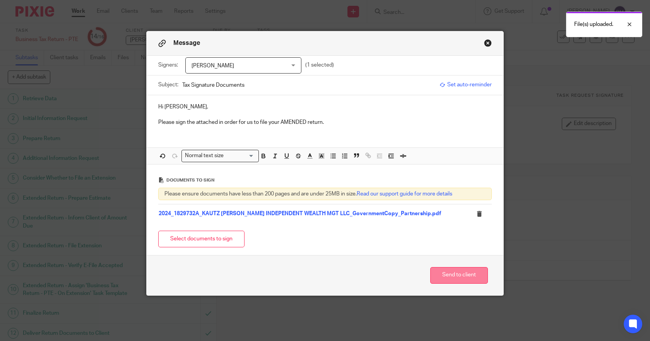
click at [449, 276] on button "Send to client" at bounding box center [459, 275] width 58 height 17
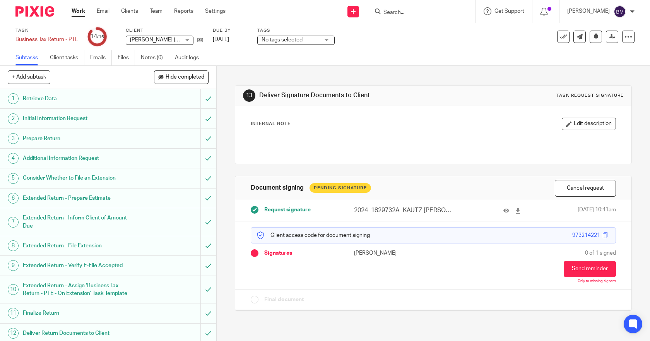
click at [73, 10] on link "Work" at bounding box center [79, 11] width 14 height 8
